Goal: Transaction & Acquisition: Purchase product/service

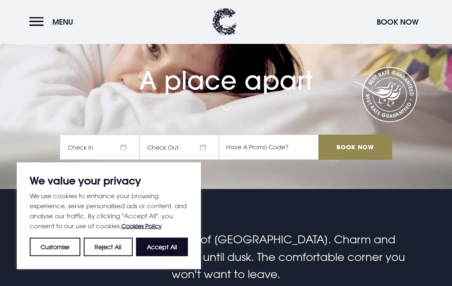
scroll to position [97, 0]
click at [164, 256] on button "Accept All" at bounding box center [162, 247] width 52 height 18
checkbox input "true"
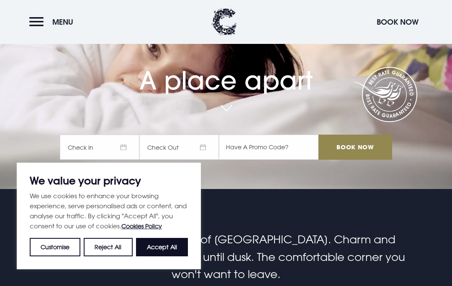
checkbox input "true"
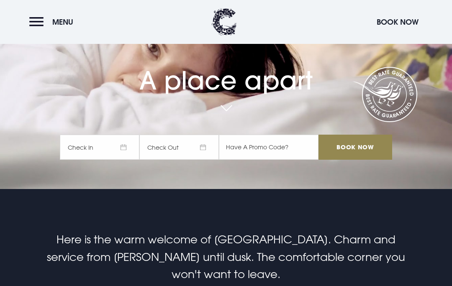
click at [44, 19] on button "Menu" at bounding box center [53, 22] width 48 height 18
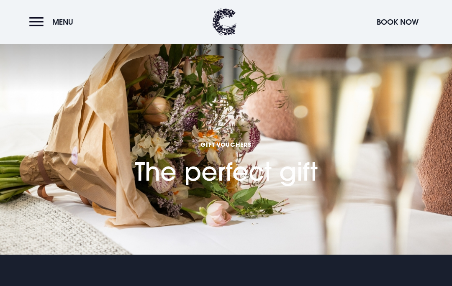
click at [43, 24] on button "Menu" at bounding box center [53, 22] width 48 height 18
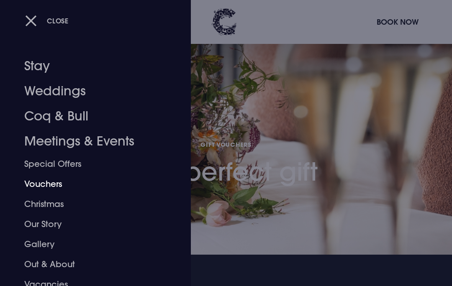
click at [44, 184] on link "Vouchers" at bounding box center [89, 184] width 131 height 20
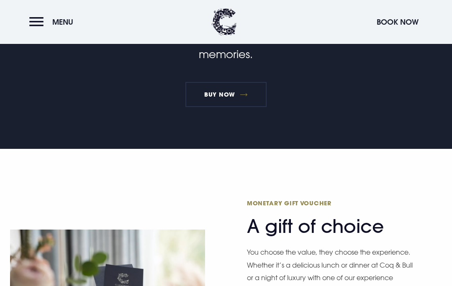
scroll to position [354, 0]
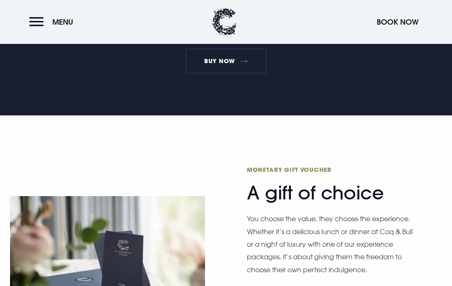
click at [228, 74] on link "BUY NOW" at bounding box center [226, 61] width 82 height 25
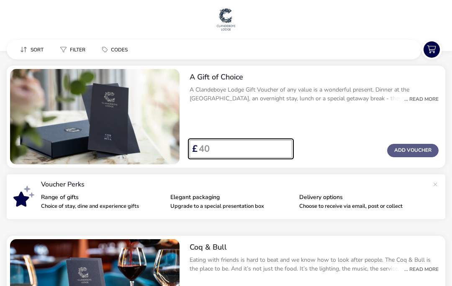
click at [231, 146] on input "Voucher Price" at bounding box center [241, 149] width 88 height 18
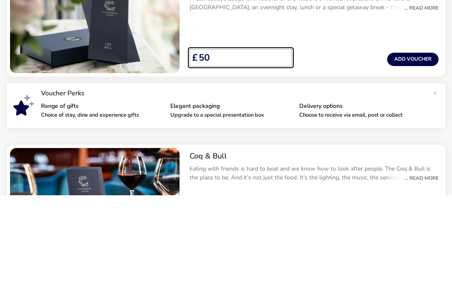
type input "50"
click at [417, 144] on button "Add Voucher" at bounding box center [412, 150] width 51 height 13
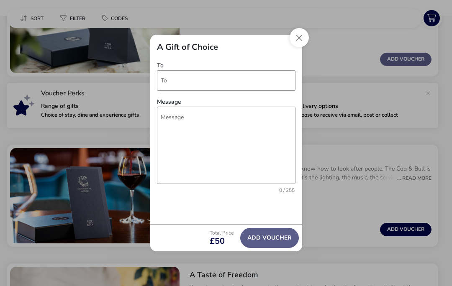
scroll to position [143, 0]
click at [300, 39] on button "Close" at bounding box center [298, 37] width 19 height 19
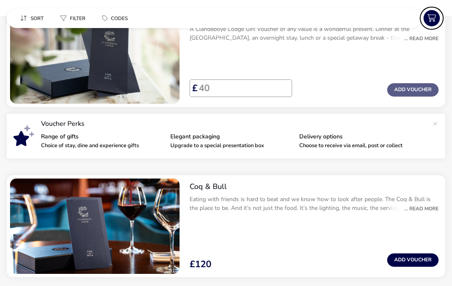
scroll to position [0, 0]
